Goal: Navigation & Orientation: Find specific page/section

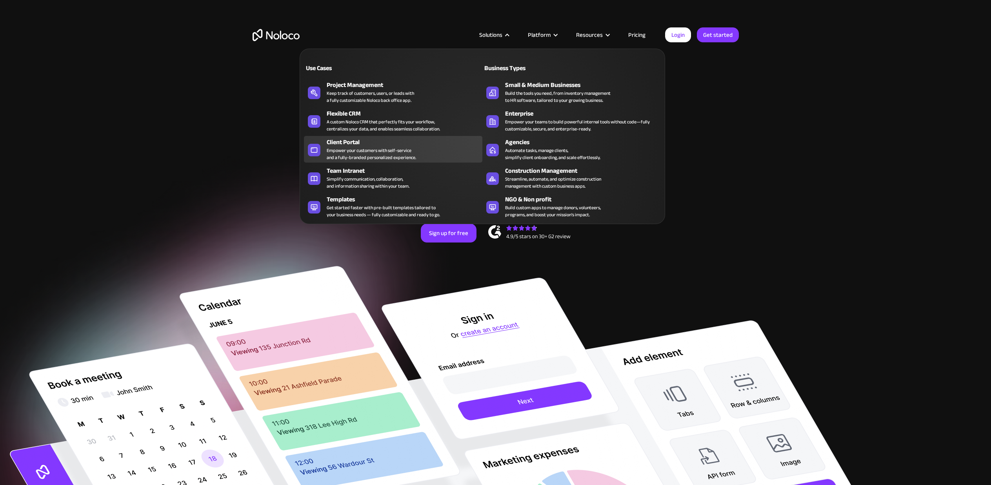
click at [391, 149] on div "Empower your customers with self-service and a fully-branded personalized exper…" at bounding box center [371, 154] width 89 height 14
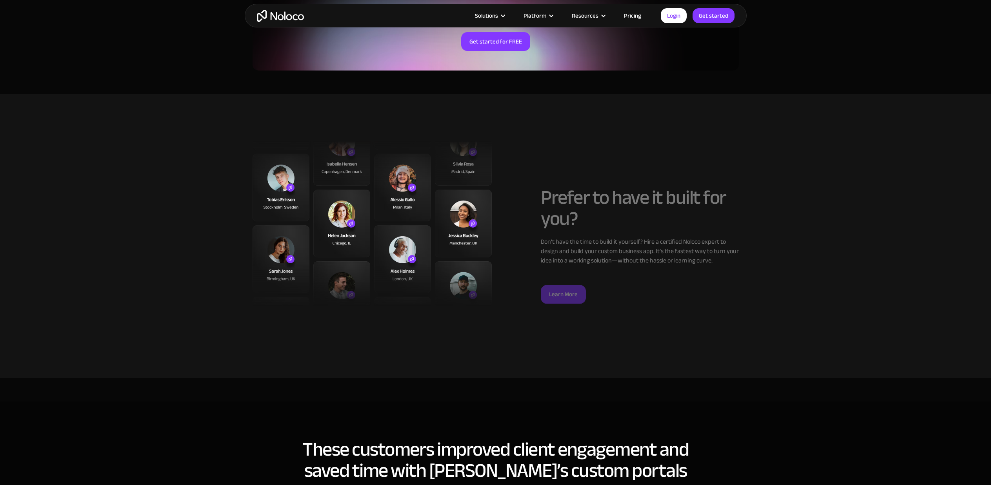
scroll to position [1921, 0]
